Goal: Information Seeking & Learning: Learn about a topic

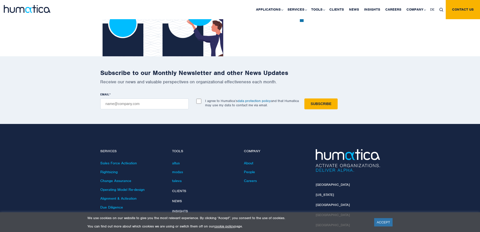
scroll to position [1152, 0]
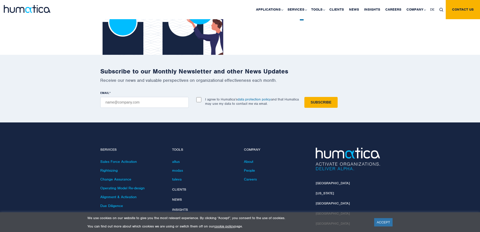
click at [452, 63] on div "Subscribe to our Monthly Newsletter and other News Updates Receive our news and…" at bounding box center [240, 88] width 480 height 67
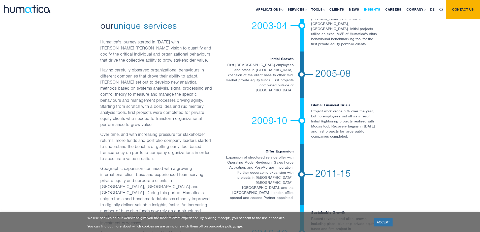
scroll to position [824, 0]
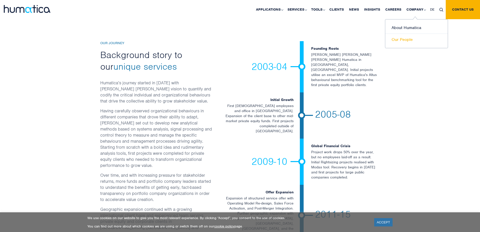
click at [414, 35] on link "Our People" at bounding box center [417, 40] width 63 height 12
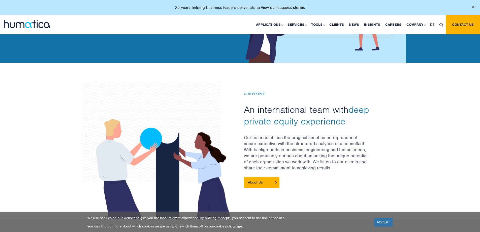
scroll to position [76, 0]
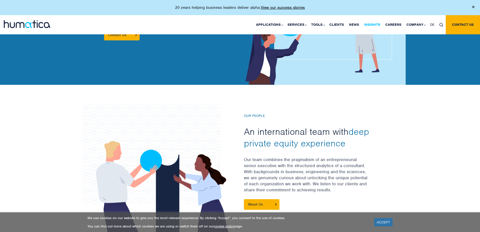
click at [369, 22] on link "Insights" at bounding box center [372, 24] width 21 height 19
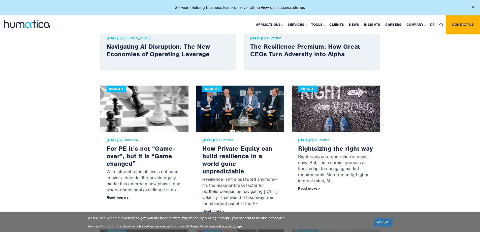
scroll to position [252, 0]
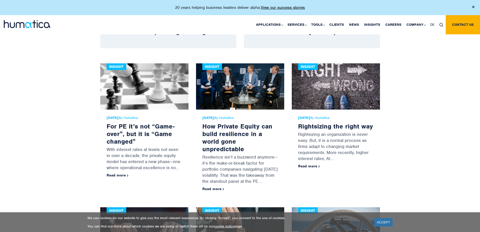
click at [31, 21] on img at bounding box center [27, 24] width 47 height 8
